Goal: Navigation & Orientation: Find specific page/section

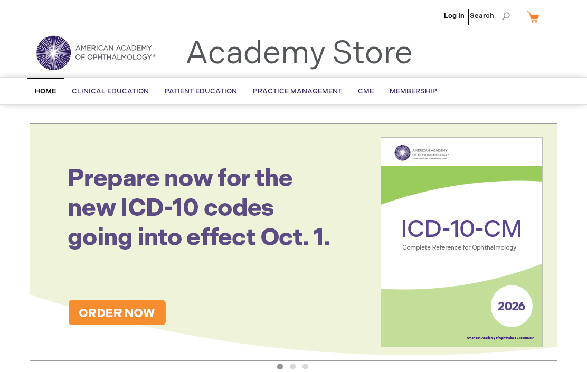
click at [39, 95] on span "Home" at bounding box center [45, 91] width 21 height 8
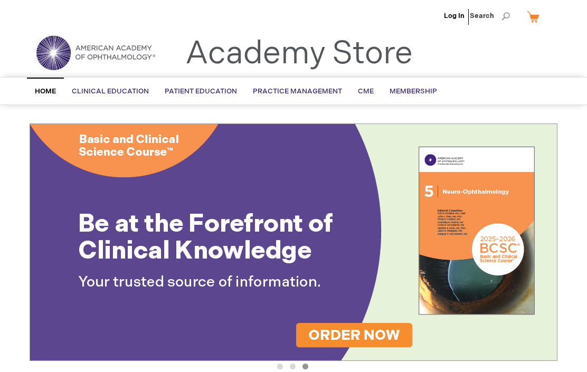
click at [509, 12] on span "Search" at bounding box center [490, 15] width 40 height 21
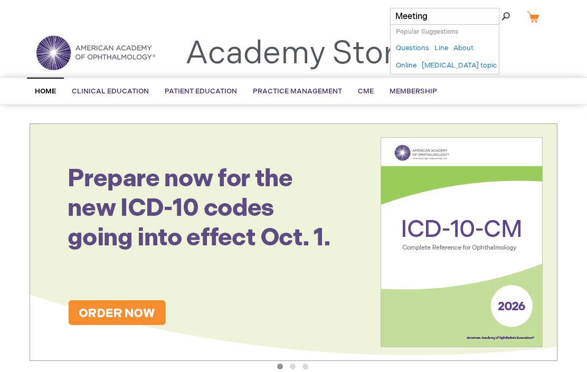
type input "Meeting"
click at [506, 16] on button "Search" at bounding box center [506, 16] width 8 height 17
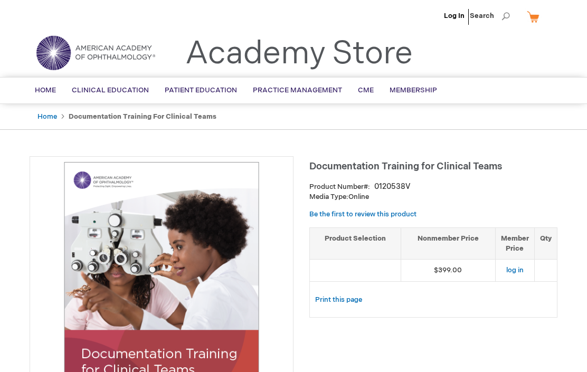
click at [49, 89] on span "Home" at bounding box center [45, 90] width 21 height 8
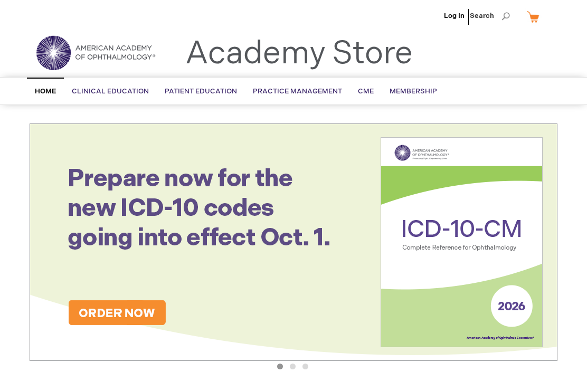
click at [415, 93] on span "Membership" at bounding box center [414, 91] width 48 height 8
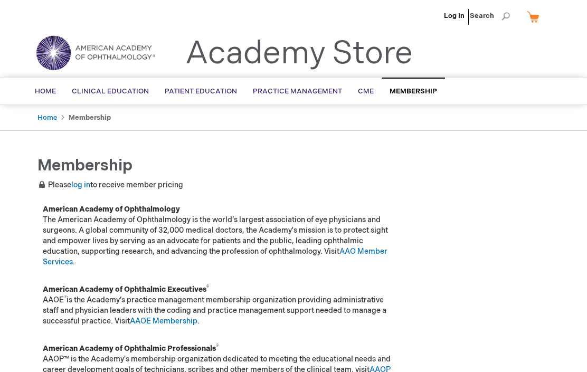
click at [363, 92] on span "CME" at bounding box center [366, 91] width 16 height 8
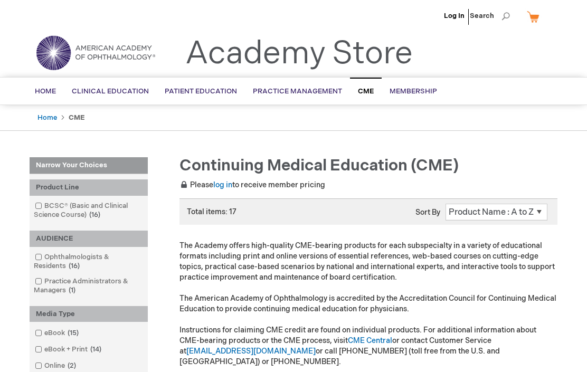
click at [452, 19] on link "Log In" at bounding box center [454, 16] width 21 height 8
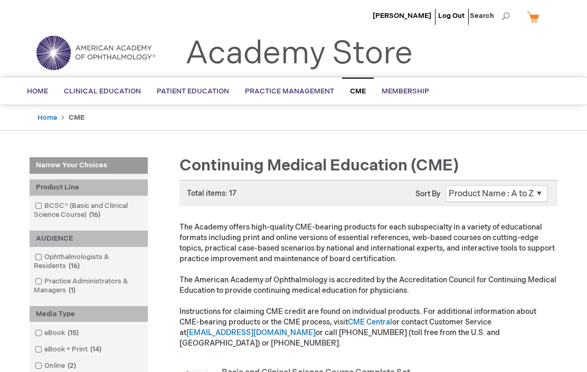
click at [39, 84] on link "Home" at bounding box center [37, 92] width 37 height 26
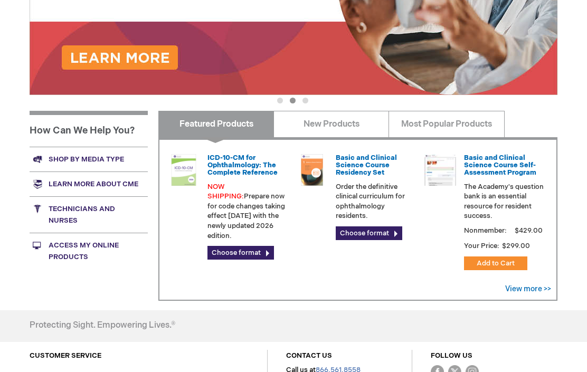
scroll to position [265, 0]
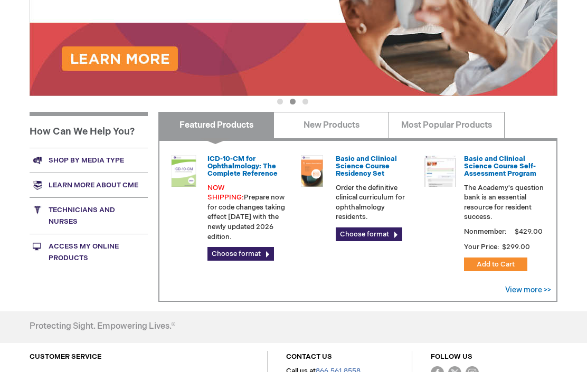
click at [62, 251] on link "Access My Online Products" at bounding box center [89, 252] width 118 height 36
